Goal: Task Accomplishment & Management: Complete application form

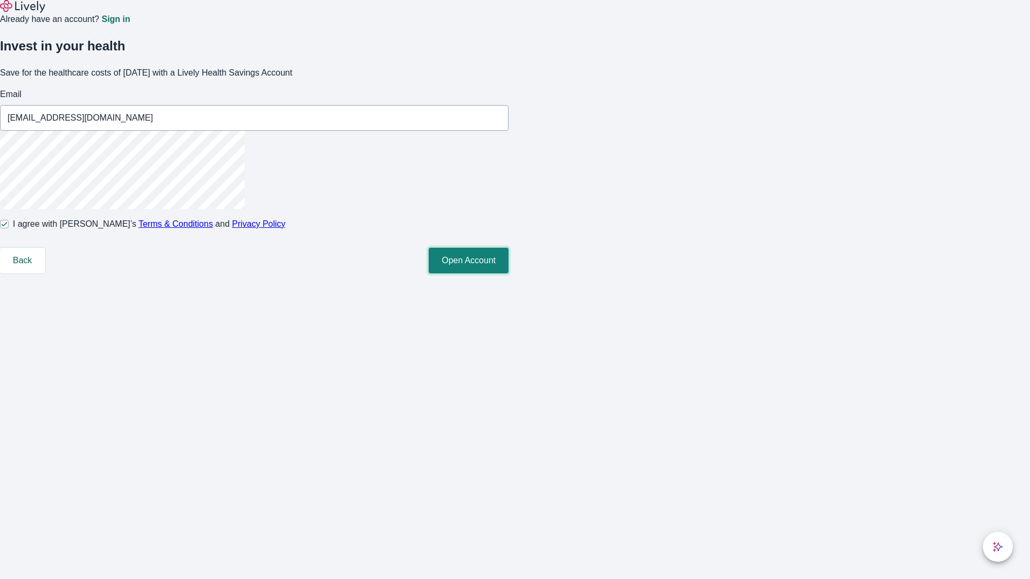
click at [509, 274] on button "Open Account" at bounding box center [469, 261] width 80 height 26
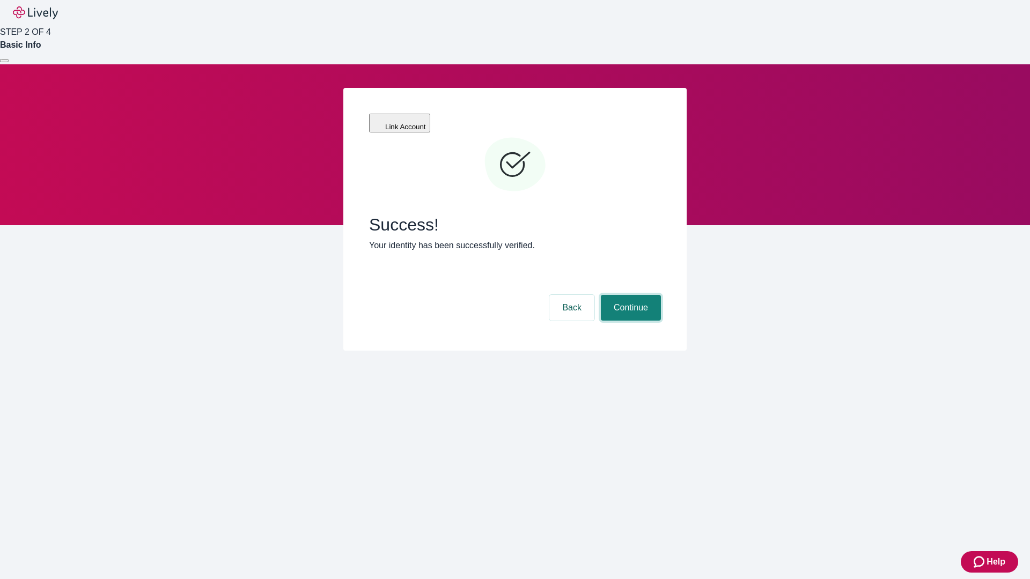
click at [629, 295] on button "Continue" at bounding box center [631, 308] width 60 height 26
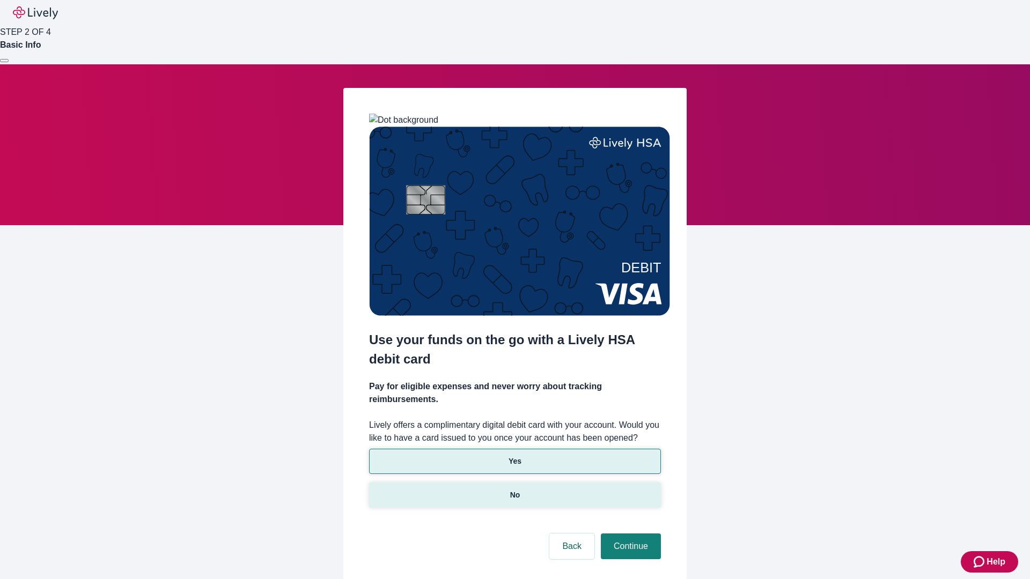
click at [514, 490] on p "No" at bounding box center [515, 495] width 10 height 11
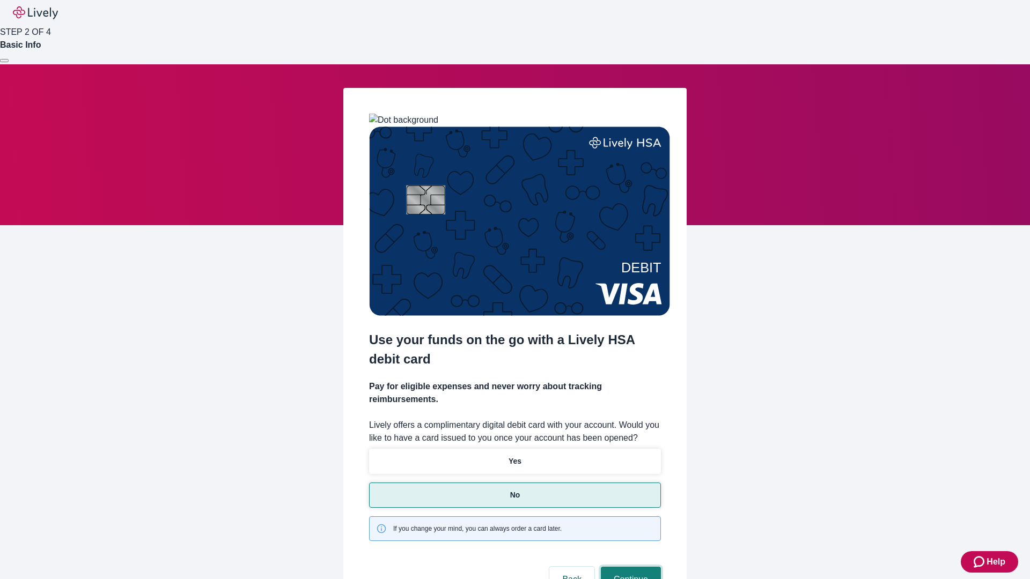
click at [629, 567] on button "Continue" at bounding box center [631, 580] width 60 height 26
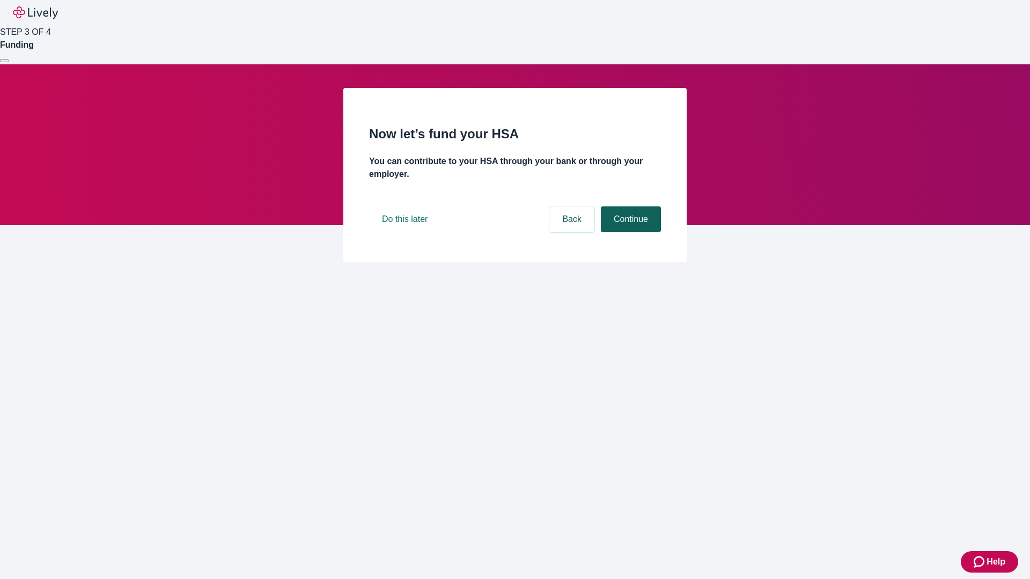
click at [629, 232] on button "Continue" at bounding box center [631, 220] width 60 height 26
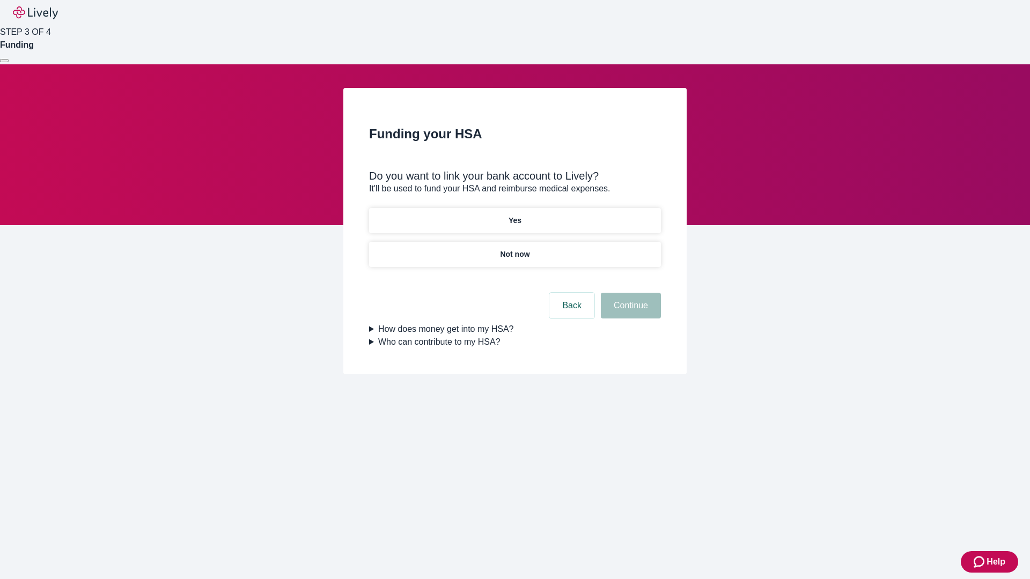
click at [514, 215] on p "Yes" at bounding box center [515, 220] width 13 height 11
click at [629, 293] on button "Continue" at bounding box center [631, 306] width 60 height 26
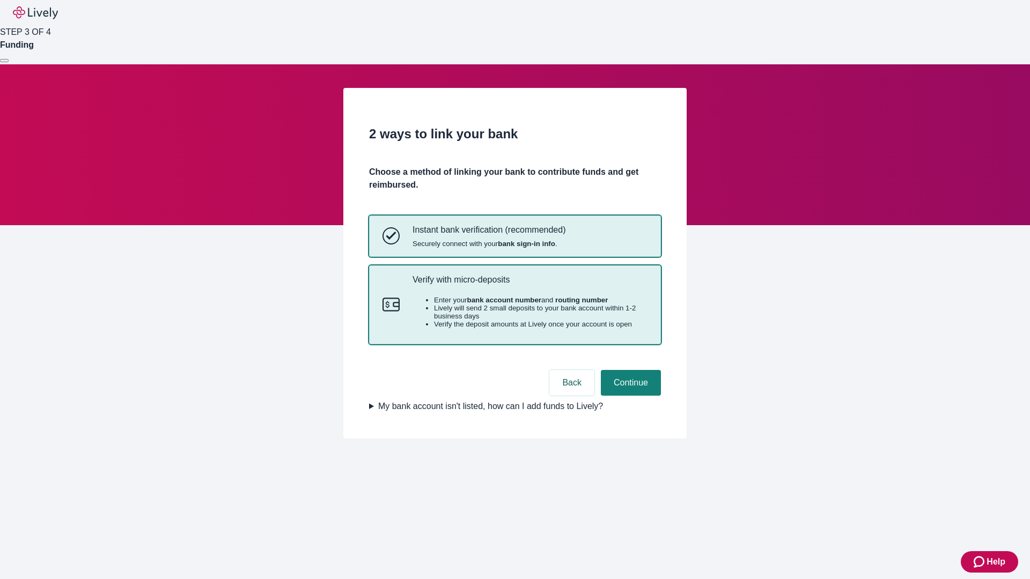
click at [529, 285] on p "Verify with micro-deposits" at bounding box center [530, 280] width 235 height 10
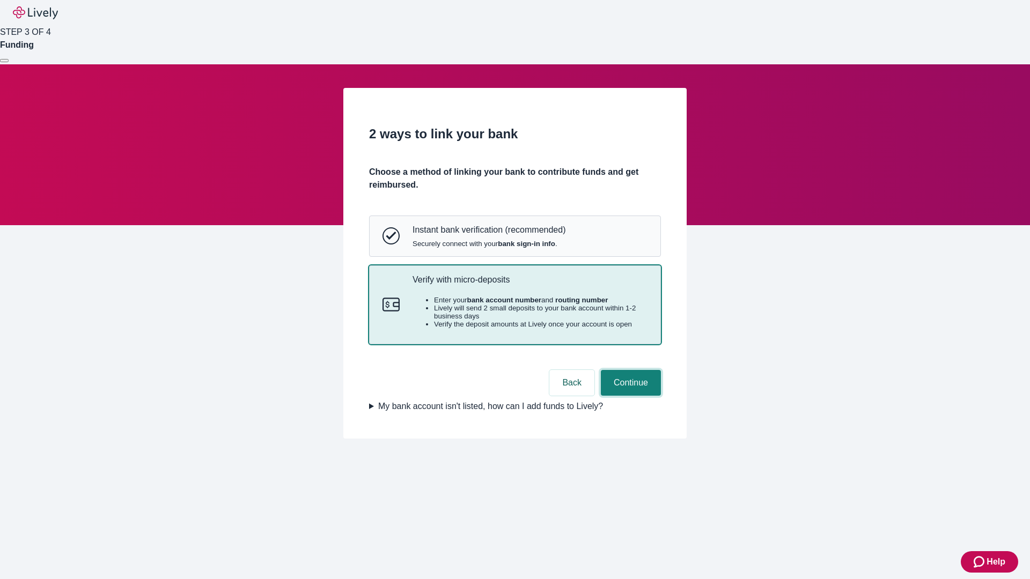
click at [629, 396] on button "Continue" at bounding box center [631, 383] width 60 height 26
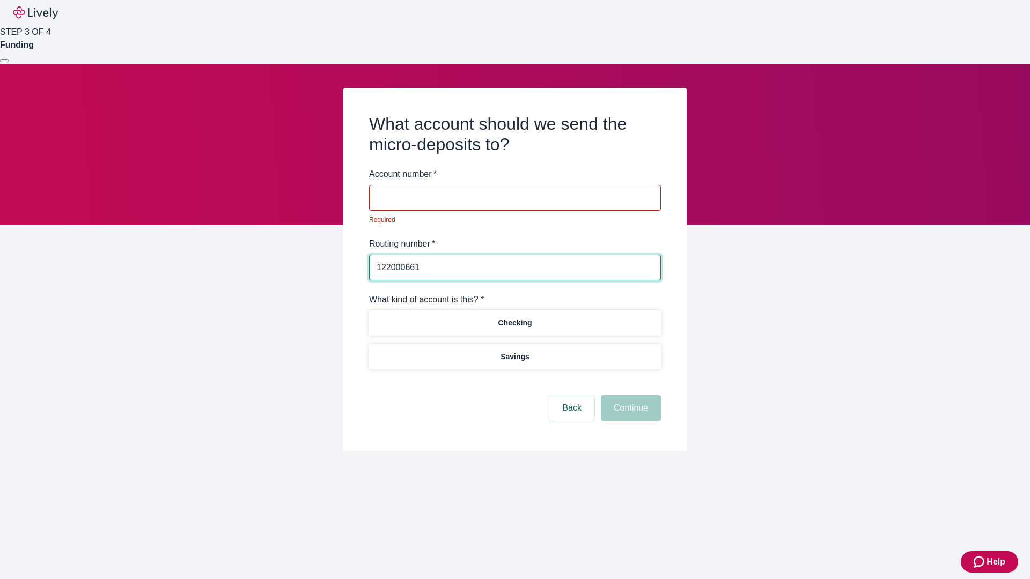
type input "122000661"
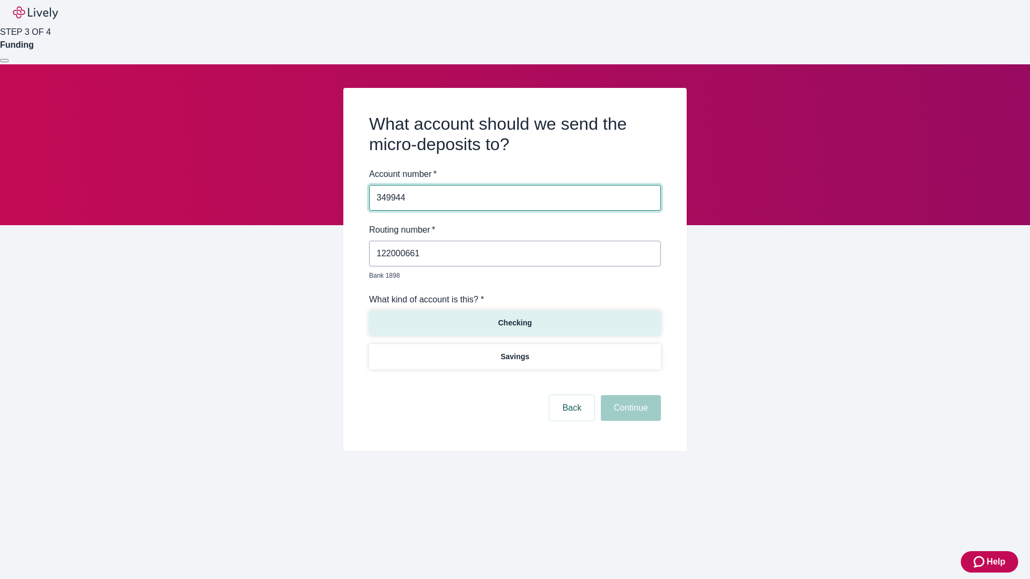
type input "349944"
click at [514, 318] on p "Checking" at bounding box center [515, 323] width 34 height 11
